Goal: Task Accomplishment & Management: Complete application form

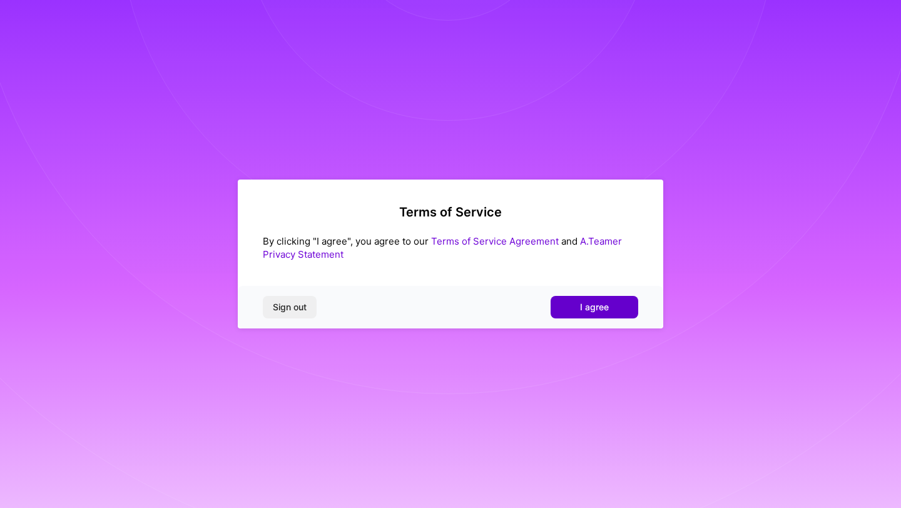
click at [591, 298] on button "I agree" at bounding box center [595, 307] width 88 height 23
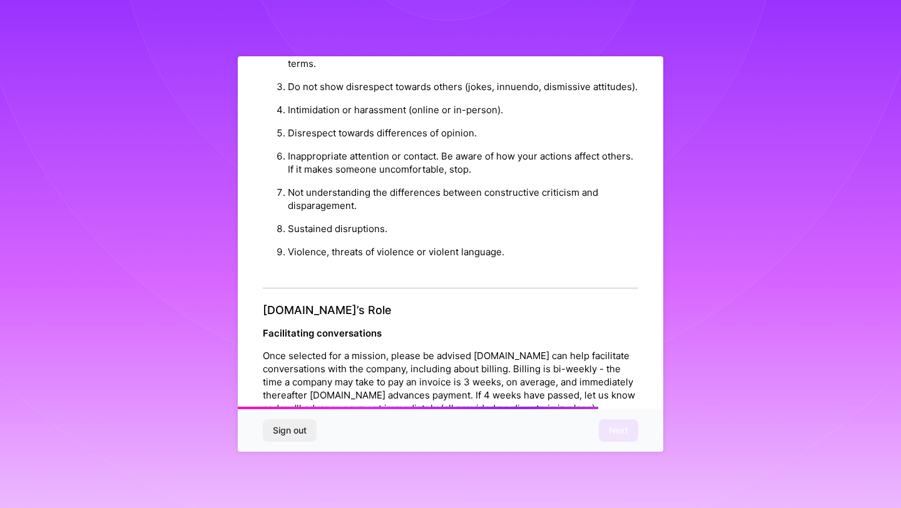
scroll to position [1326, 0]
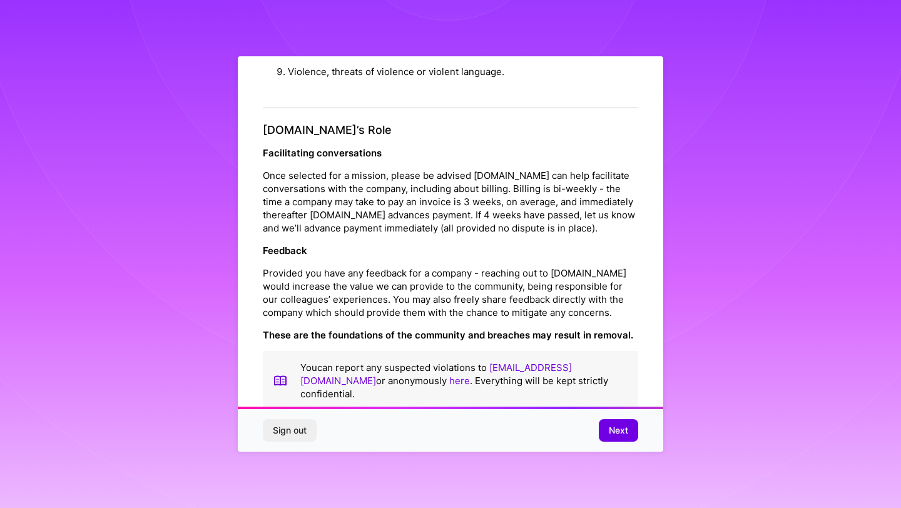
click at [620, 416] on div "Sign out Next" at bounding box center [451, 430] width 426 height 43
click at [613, 436] on span "Next" at bounding box center [618, 430] width 19 height 13
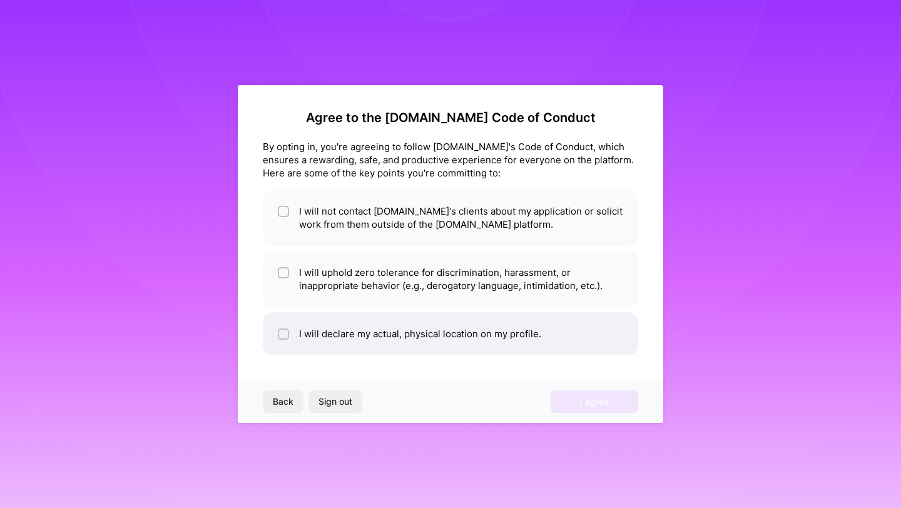
click at [429, 325] on li "I will declare my actual, physical location on my profile." at bounding box center [450, 333] width 375 height 43
checkbox input "true"
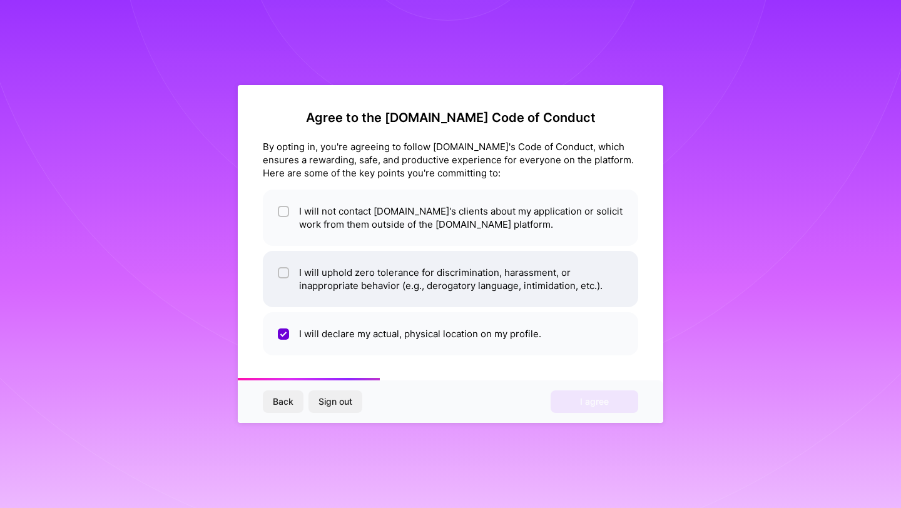
click at [434, 299] on li "I will uphold zero tolerance for discrimination, harassment, or inappropriate b…" at bounding box center [450, 279] width 375 height 56
checkbox input "true"
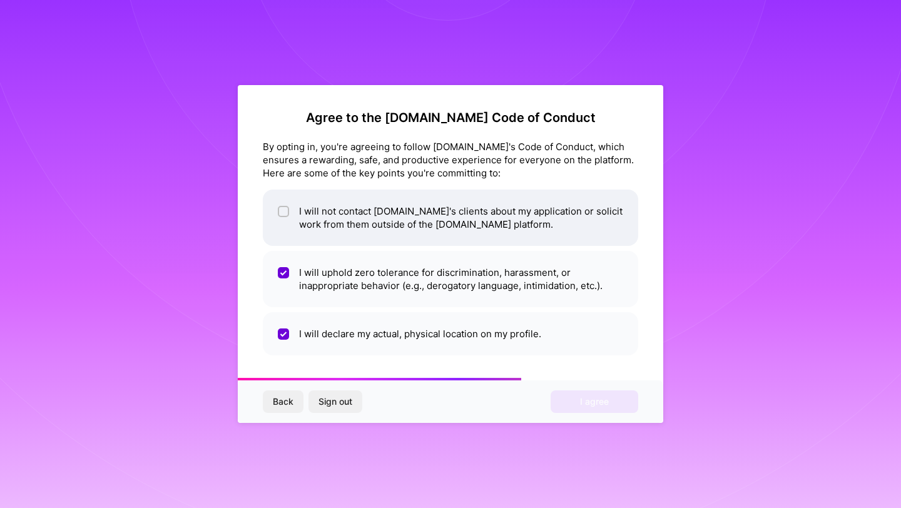
click at [432, 223] on li "I will not contact A.Team's clients about my application or solicit work from t…" at bounding box center [450, 218] width 375 height 56
checkbox input "true"
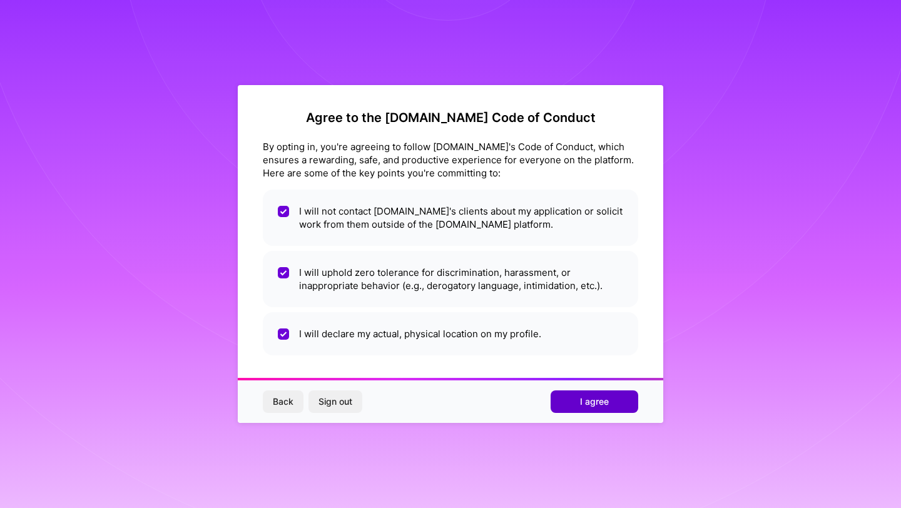
click at [575, 400] on button "I agree" at bounding box center [595, 402] width 88 height 23
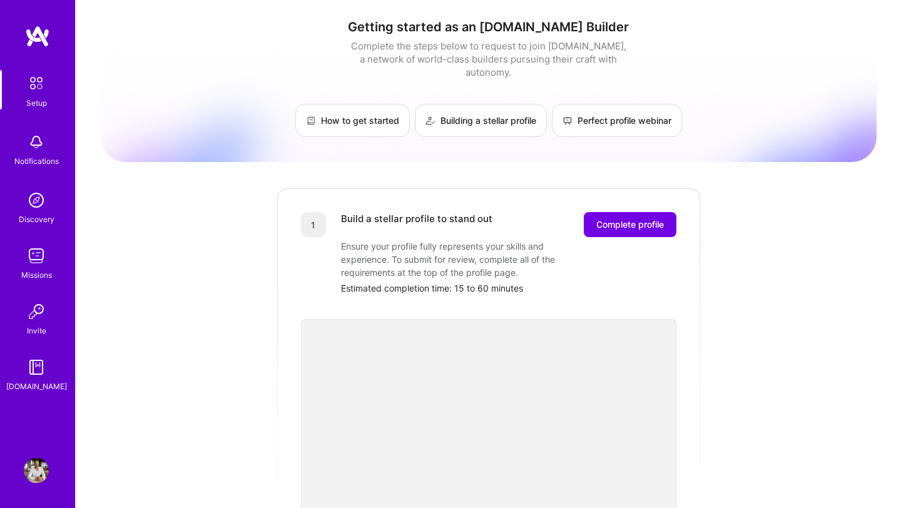
click at [40, 199] on img at bounding box center [36, 200] width 25 height 25
